Goal: Information Seeking & Learning: Learn about a topic

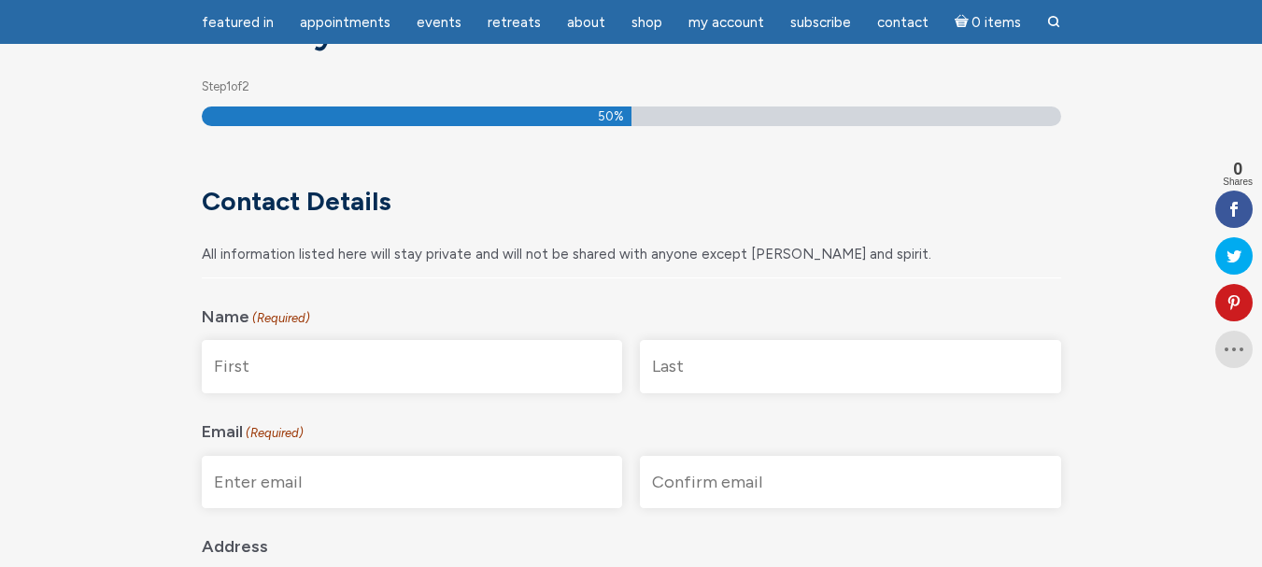
scroll to position [249, 0]
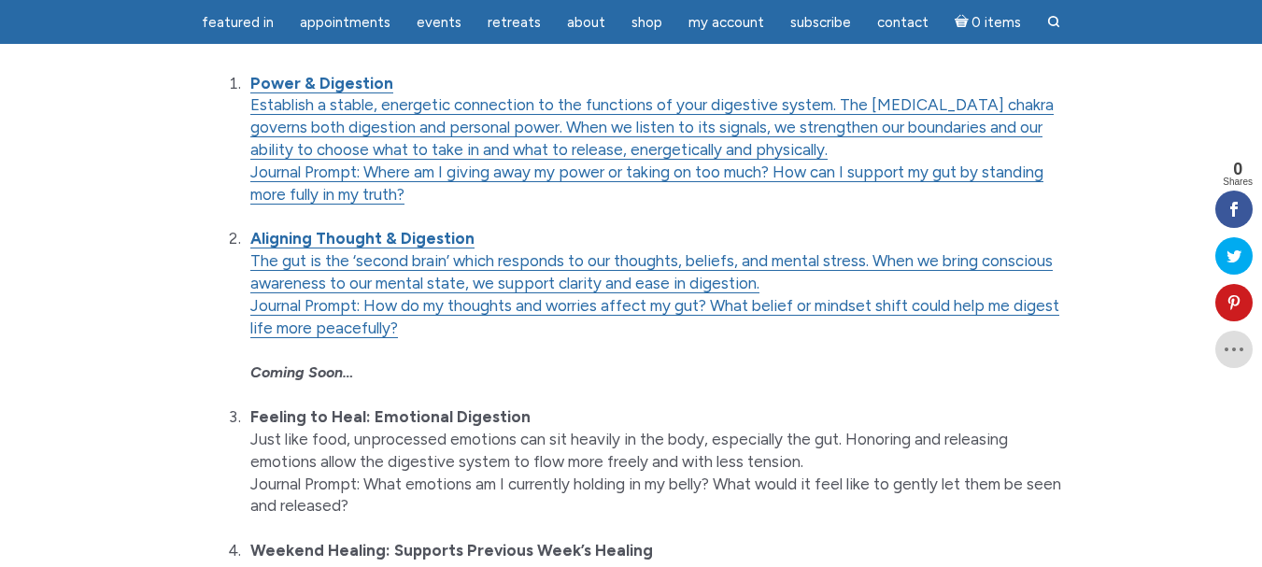
scroll to position [411, 0]
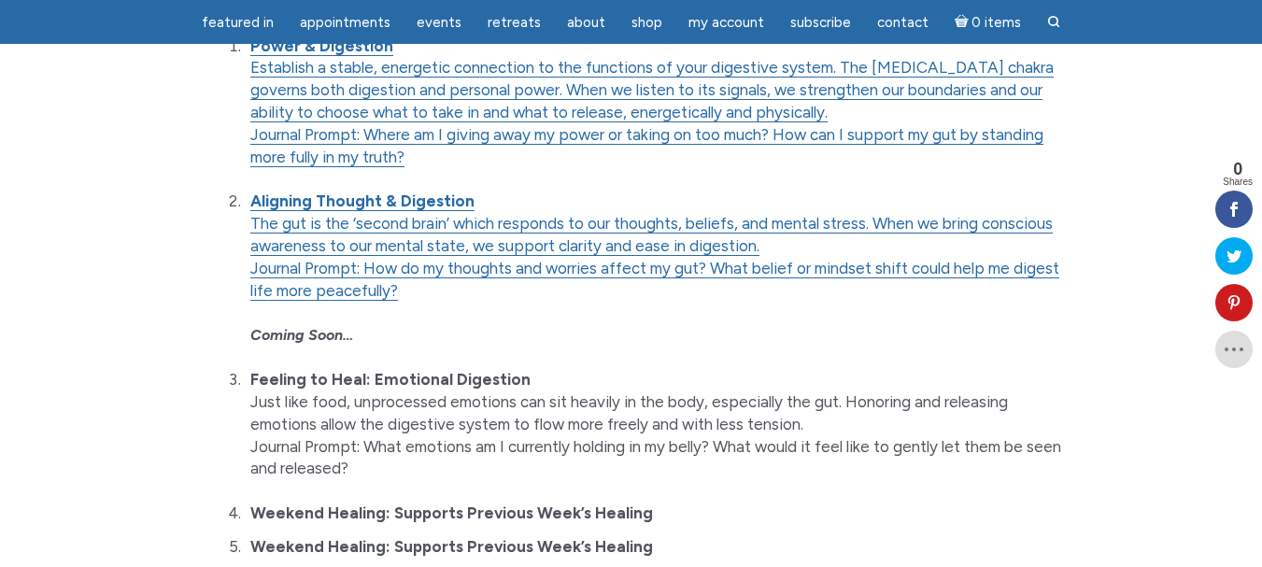
click at [638, 233] on li "Aligning Thought & Digestion The gut is the ‘second brain’ which responds to ou…" at bounding box center [653, 268] width 816 height 156
click at [405, 202] on strong "Aligning Thought & Digestion" at bounding box center [362, 200] width 224 height 19
